Goal: Information Seeking & Learning: Learn about a topic

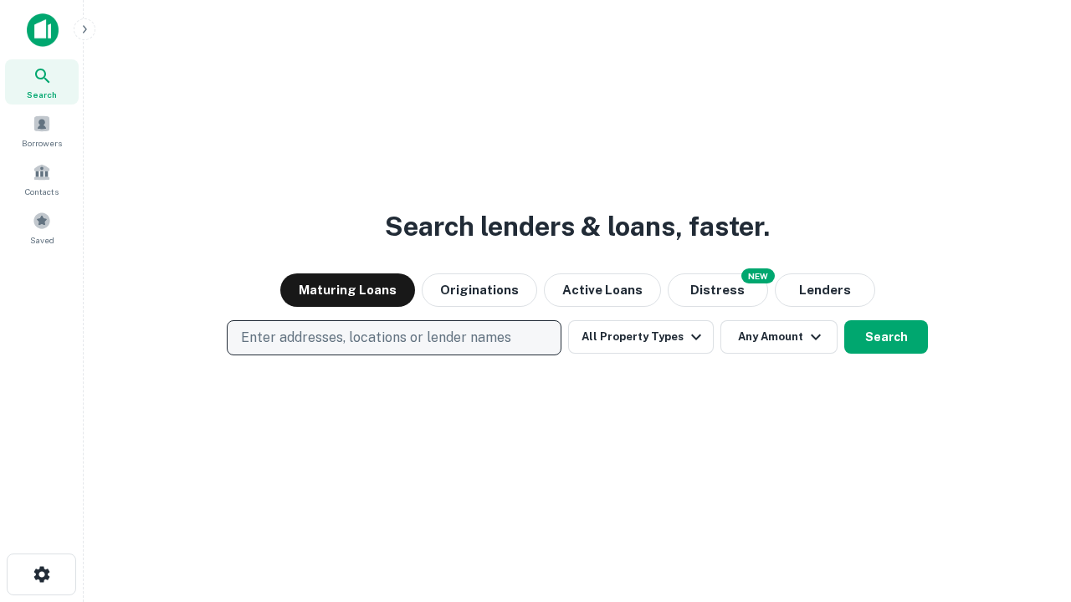
click at [393, 338] on p "Enter addresses, locations or lender names" at bounding box center [376, 338] width 270 height 20
type input "**********"
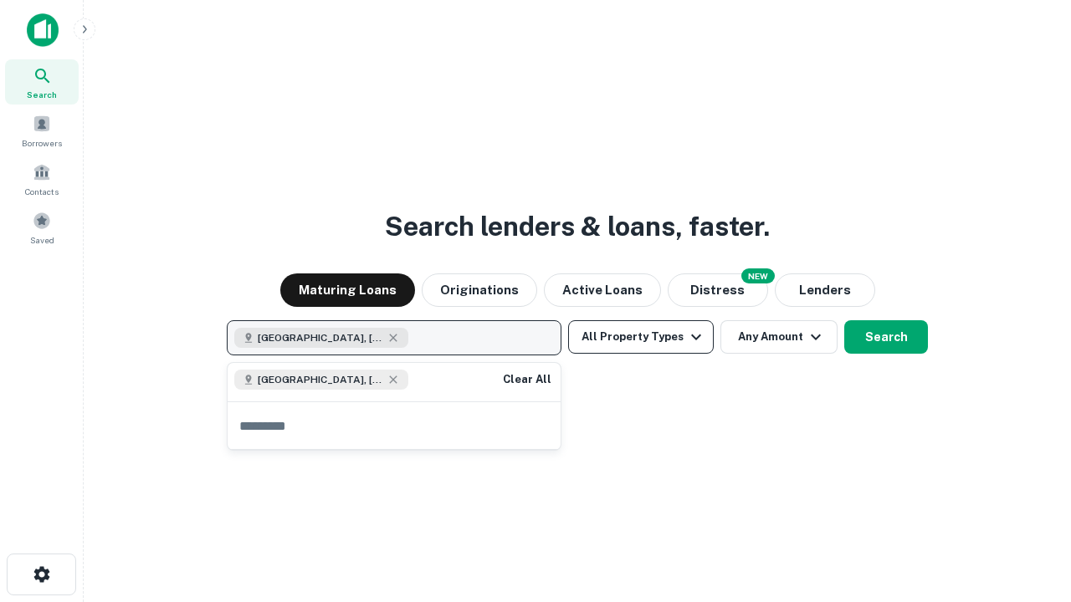
click at [641, 337] on button "All Property Types" at bounding box center [641, 336] width 146 height 33
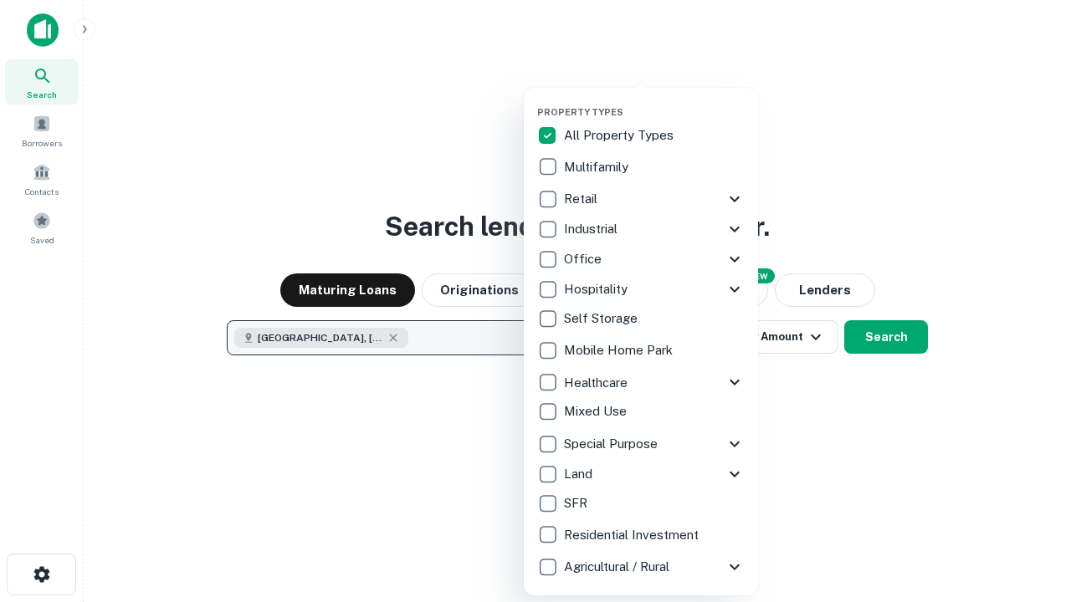
click at [654, 101] on button "button" at bounding box center [654, 101] width 234 height 1
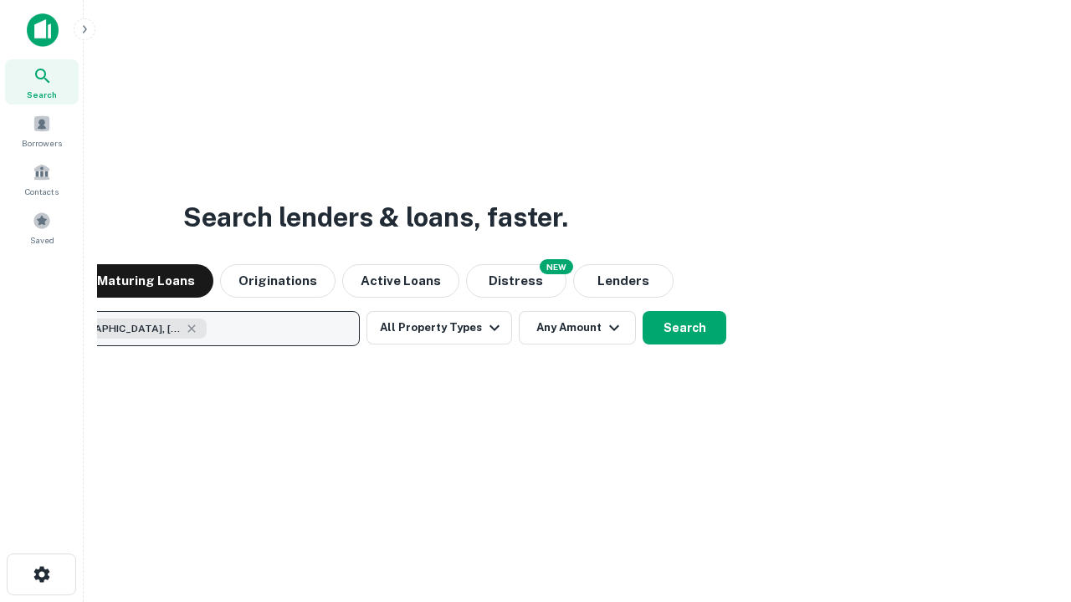
scroll to position [27, 0]
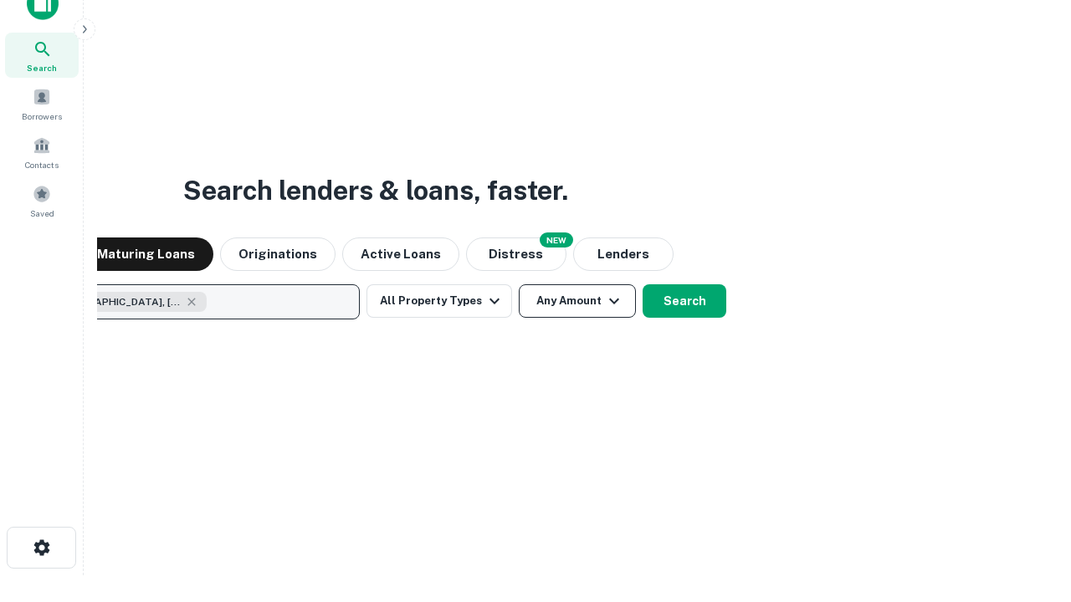
click at [519, 284] on button "Any Amount" at bounding box center [577, 300] width 117 height 33
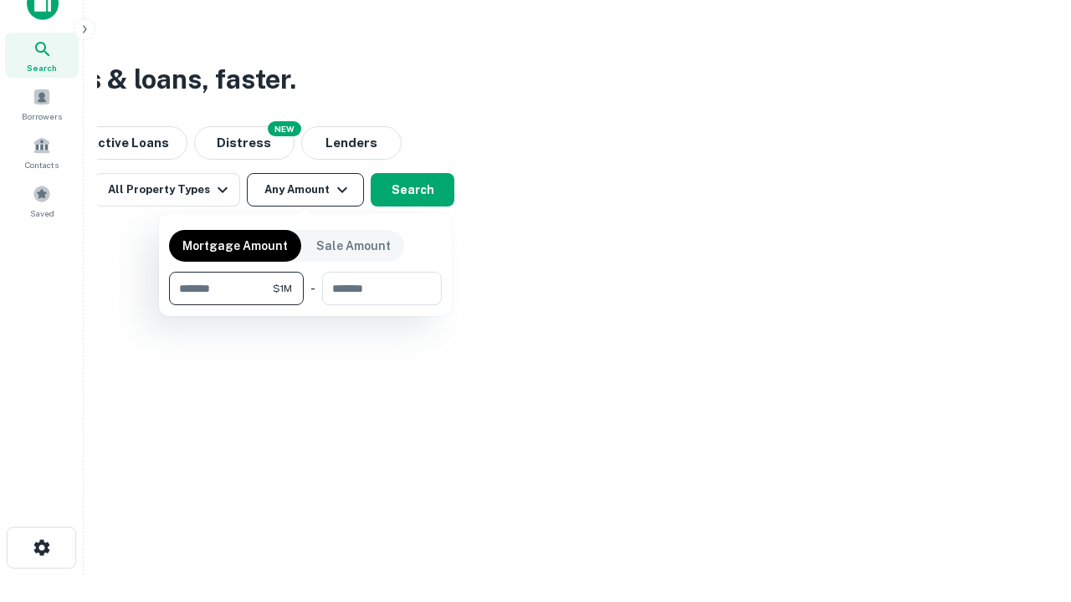
type input "*******"
click at [305, 305] on button "button" at bounding box center [305, 305] width 273 height 1
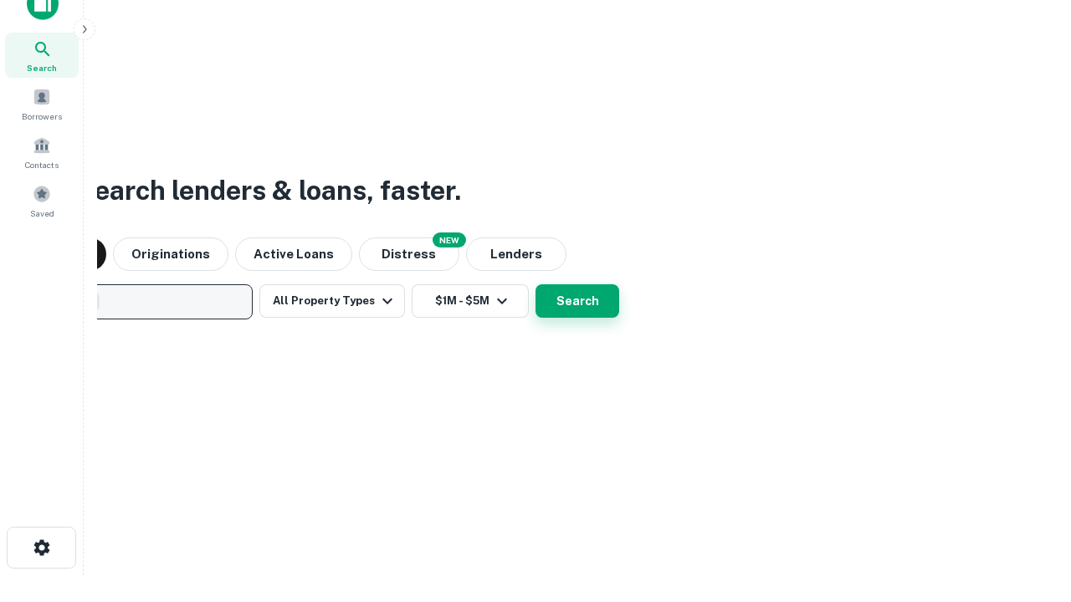
click at [535, 284] on button "Search" at bounding box center [577, 300] width 84 height 33
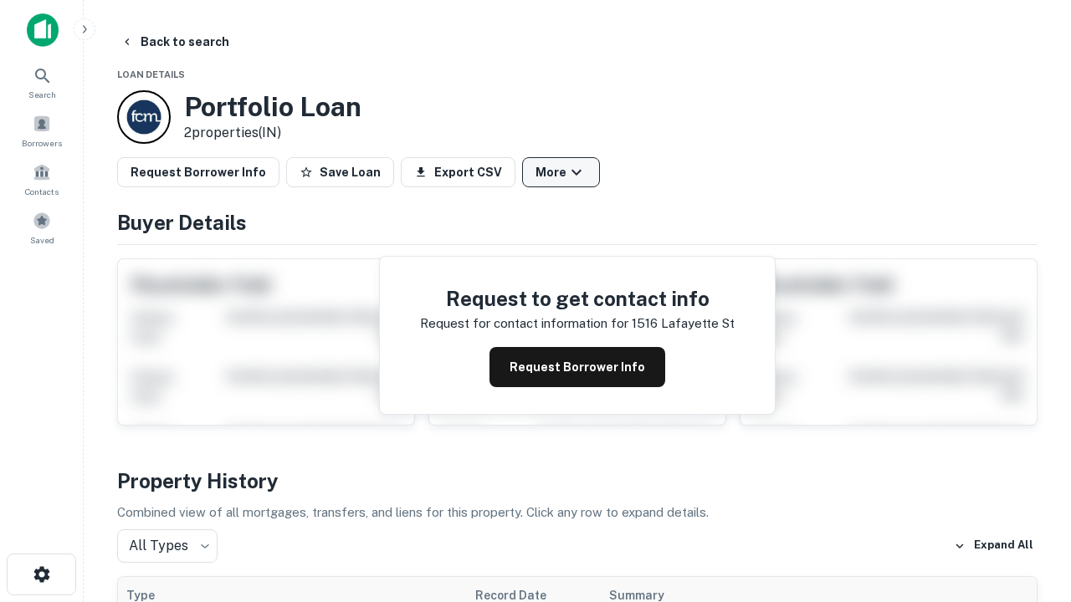
click at [561, 172] on button "More" at bounding box center [561, 172] width 78 height 30
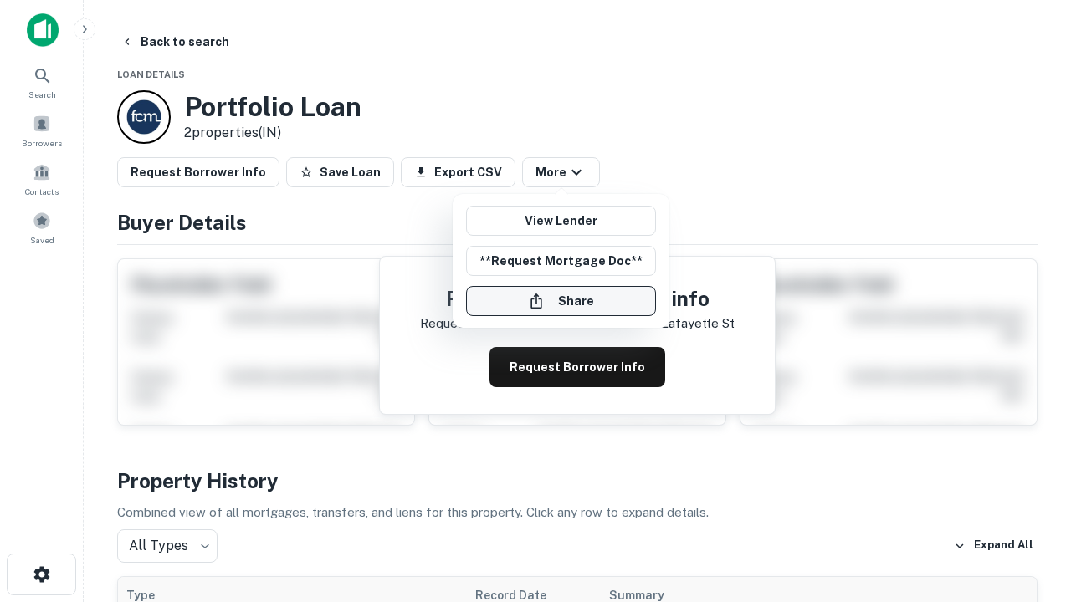
click at [561, 301] on button "Share" at bounding box center [561, 301] width 190 height 30
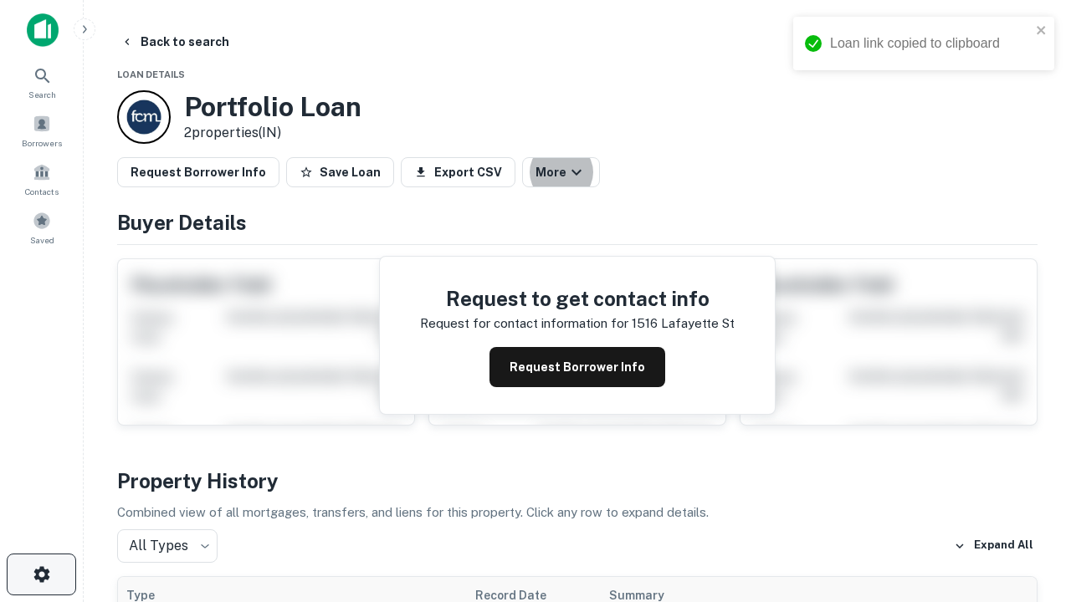
click at [41, 575] on icon "button" at bounding box center [42, 575] width 20 height 20
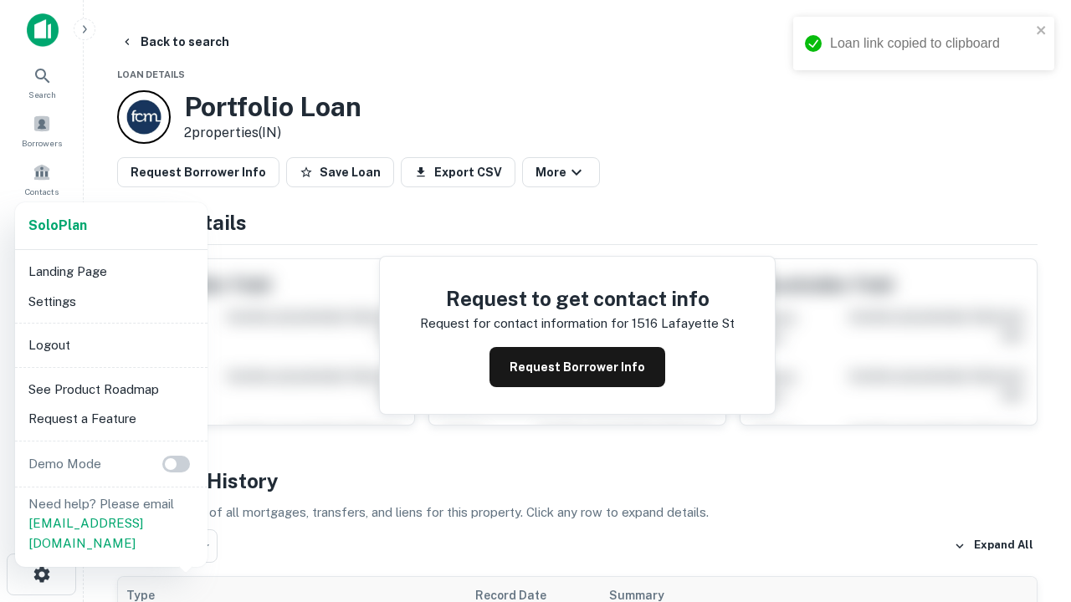
click at [110, 345] on li "Logout" at bounding box center [111, 345] width 179 height 30
